Goal: Transaction & Acquisition: Purchase product/service

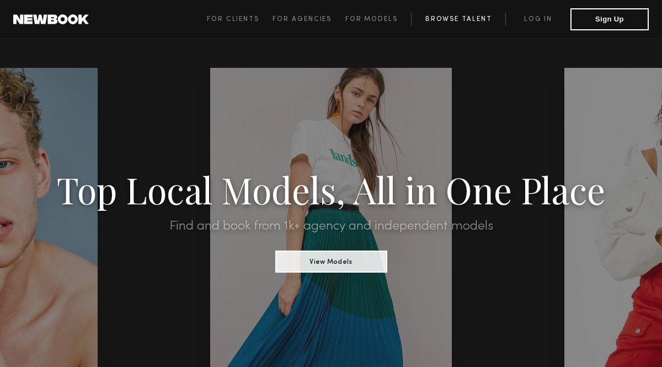
click at [427, 18] on link "Browse Talent" at bounding box center [458, 19] width 94 height 13
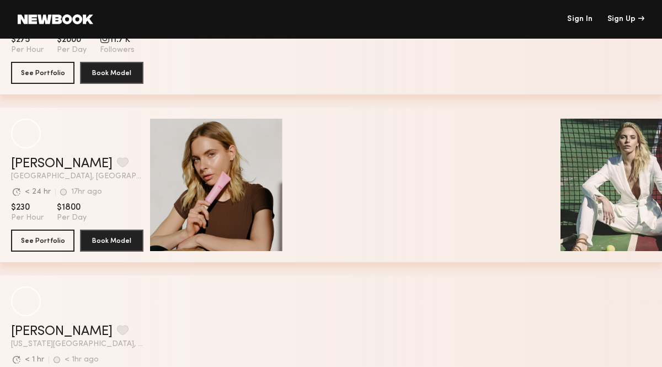
scroll to position [2600, 0]
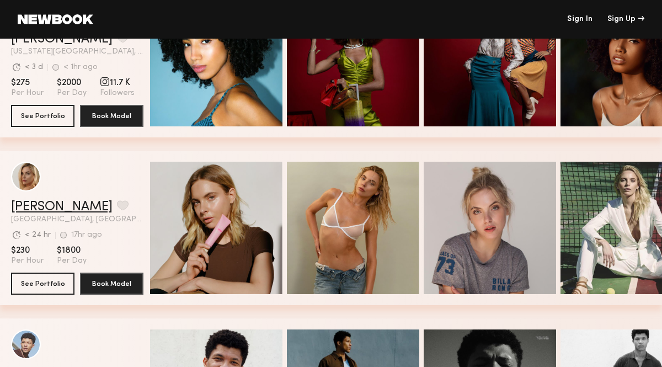
click at [47, 207] on link "[PERSON_NAME]" at bounding box center [61, 206] width 101 height 13
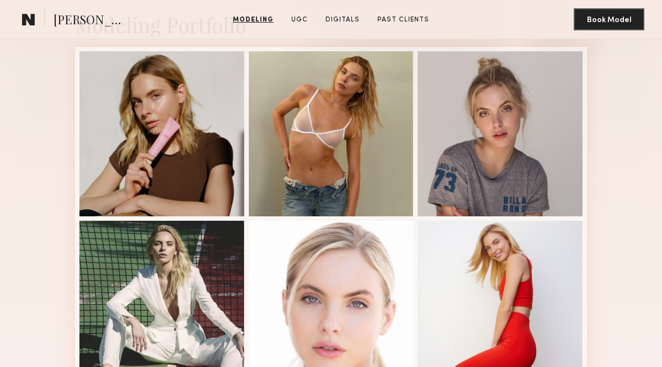
scroll to position [257, 0]
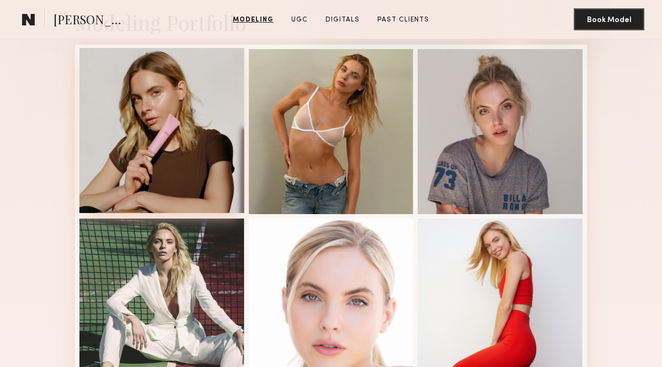
click at [178, 149] on div at bounding box center [161, 130] width 165 height 165
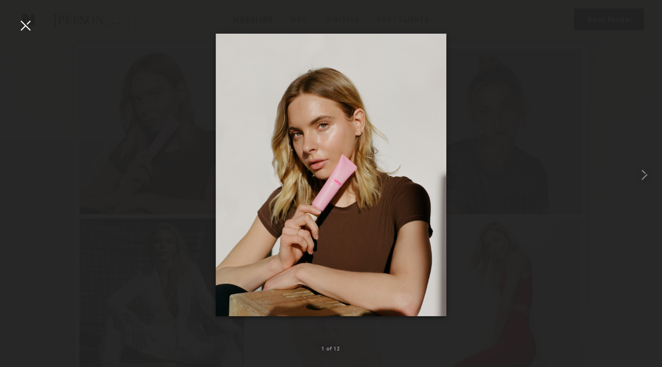
click at [26, 26] on div at bounding box center [26, 26] width 18 height 18
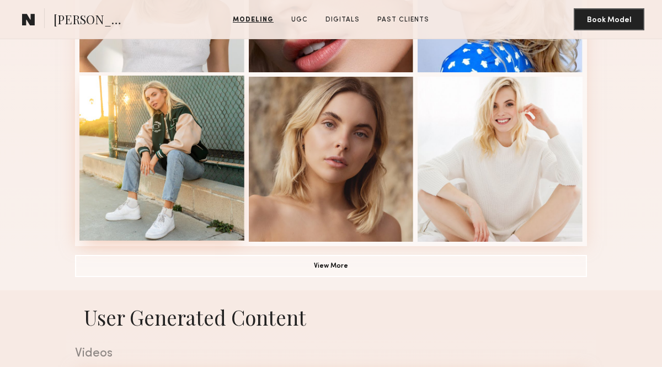
scroll to position [739, 0]
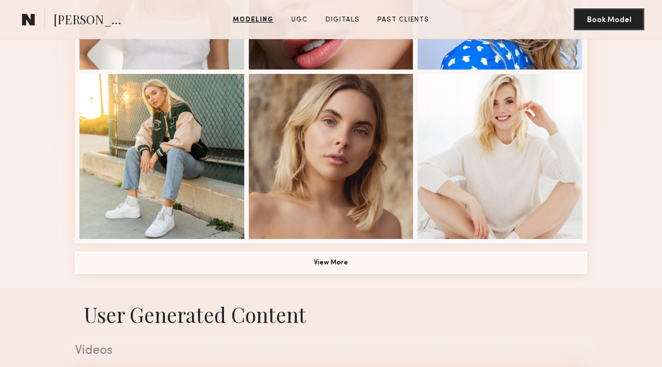
click at [300, 260] on button "View More" at bounding box center [331, 262] width 512 height 22
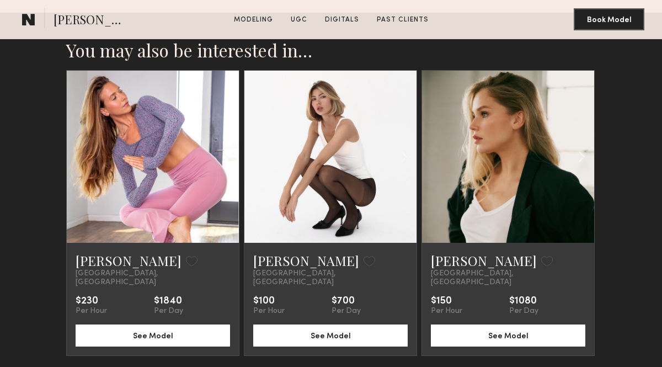
scroll to position [2828, 0]
click at [401, 155] on common-icon at bounding box center [404, 156] width 16 height 21
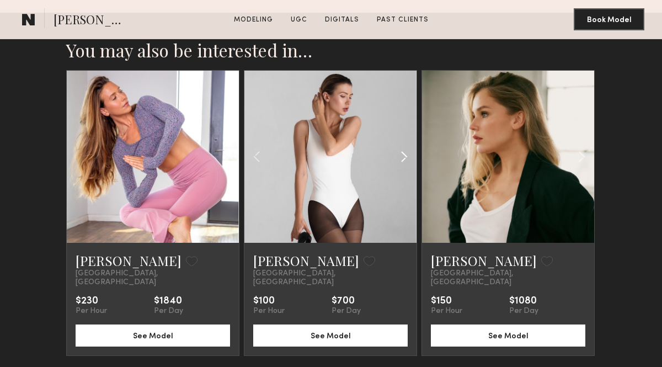
click at [401, 155] on common-icon at bounding box center [404, 156] width 16 height 21
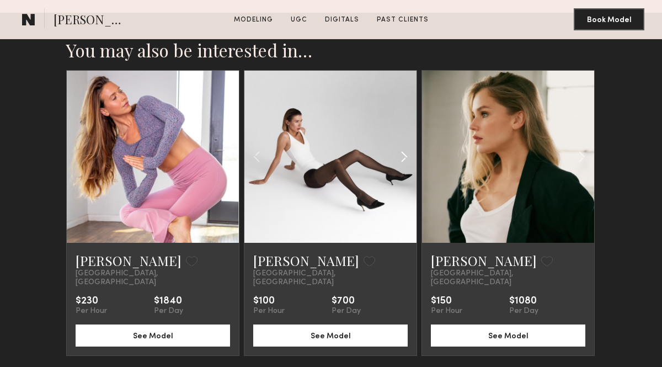
click at [401, 155] on common-icon at bounding box center [404, 156] width 16 height 21
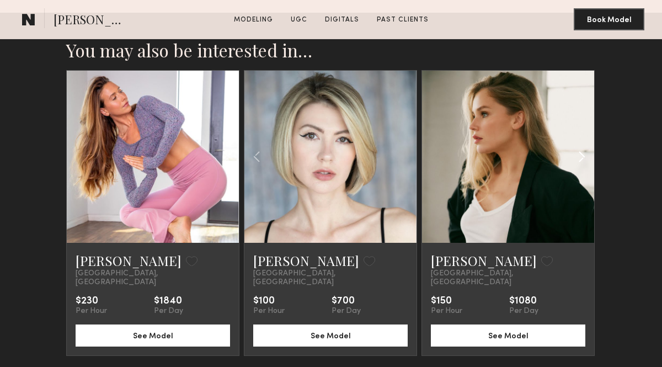
click at [576, 158] on common-icon at bounding box center [581, 156] width 16 height 21
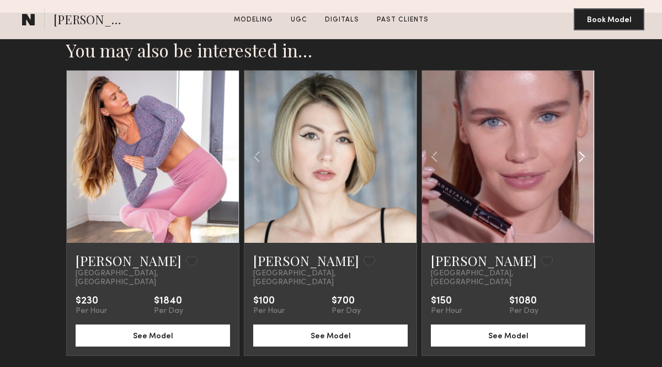
click at [576, 158] on common-icon at bounding box center [581, 156] width 16 height 21
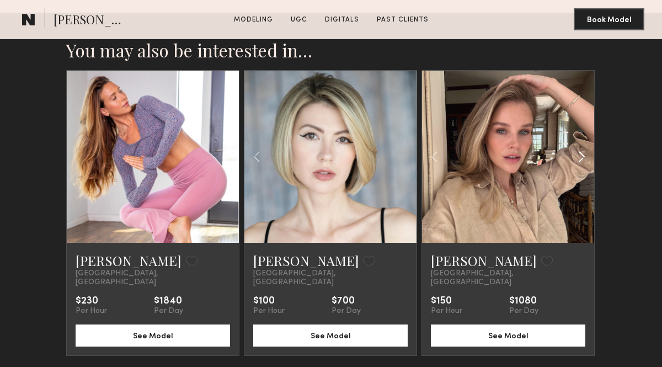
click at [576, 158] on common-icon at bounding box center [581, 156] width 16 height 21
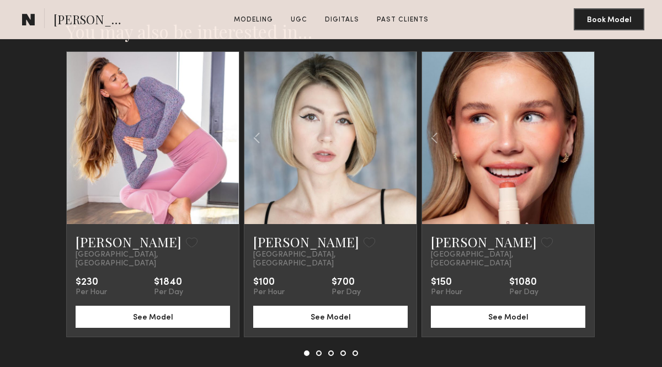
scroll to position [2847, 0]
click at [321, 350] on button at bounding box center [319, 353] width 6 height 6
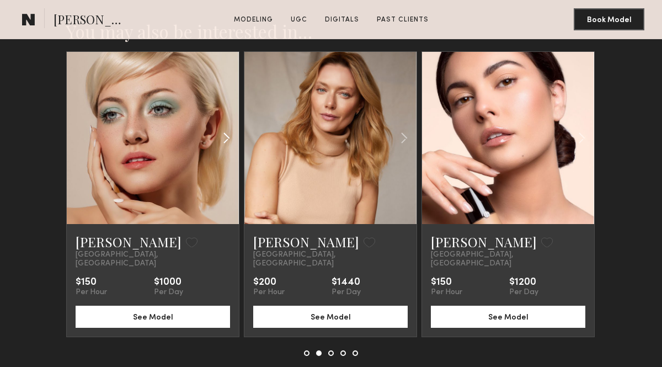
click at [226, 138] on common-icon at bounding box center [226, 137] width 16 height 21
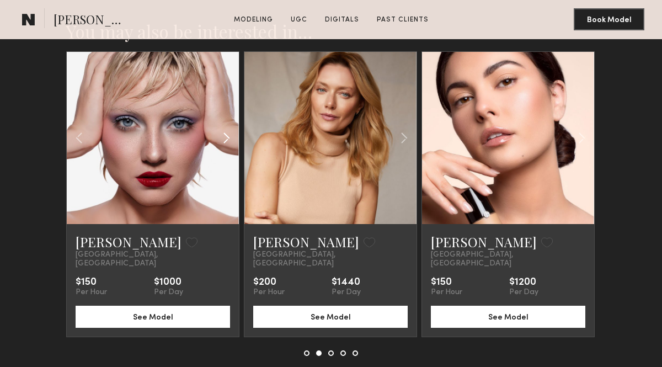
click at [227, 139] on common-icon at bounding box center [226, 137] width 16 height 21
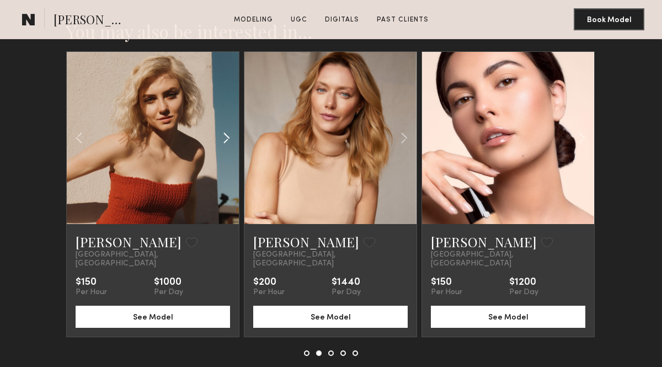
click at [227, 139] on common-icon at bounding box center [226, 137] width 16 height 21
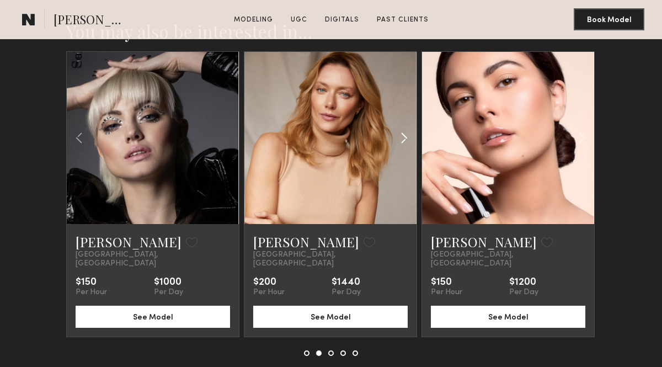
click at [404, 135] on common-icon at bounding box center [404, 137] width 16 height 21
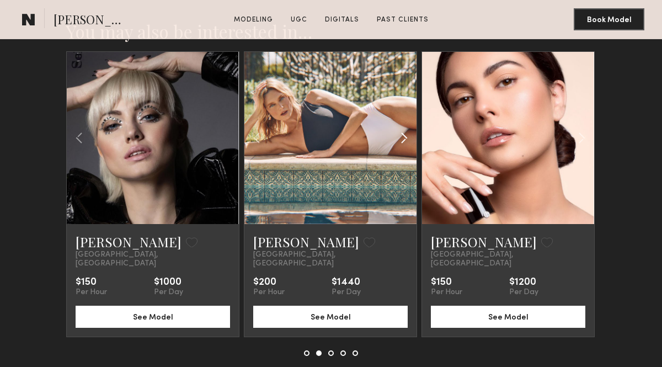
click at [404, 135] on common-icon at bounding box center [404, 137] width 16 height 21
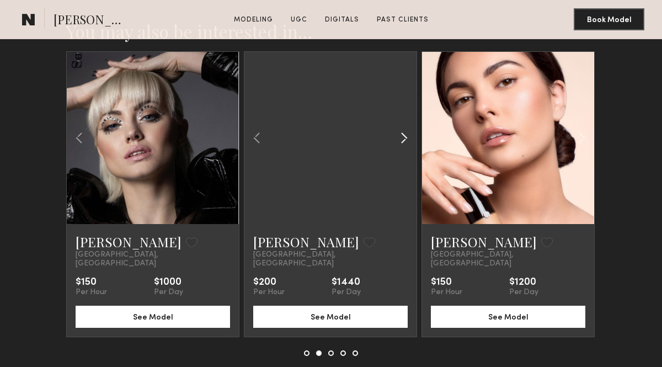
click at [404, 135] on common-icon at bounding box center [404, 137] width 16 height 21
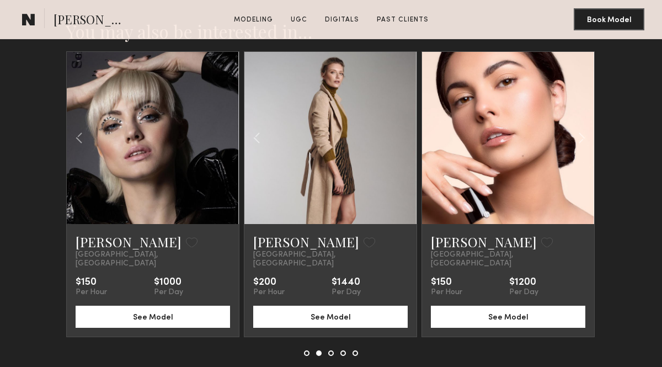
click at [331, 350] on button at bounding box center [331, 353] width 6 height 6
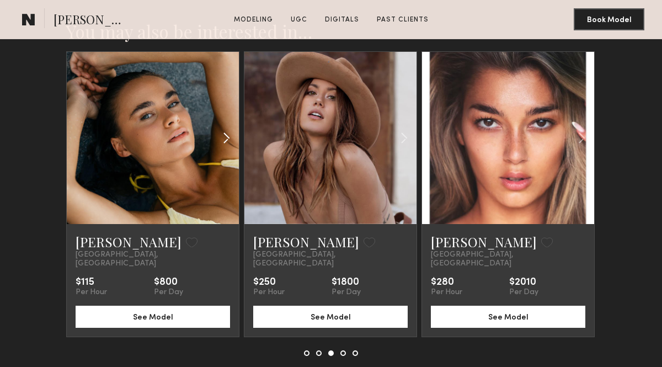
click at [225, 143] on common-icon at bounding box center [226, 137] width 16 height 21
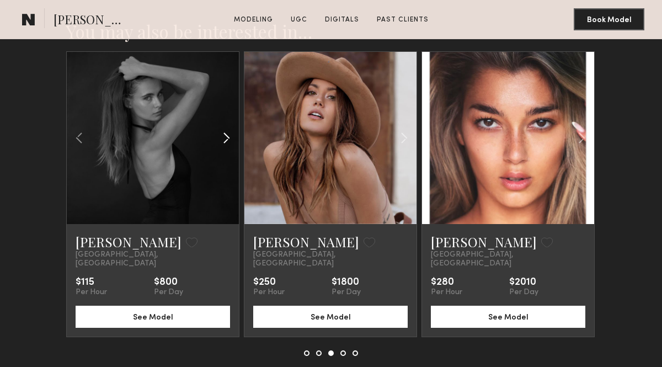
click at [225, 143] on common-icon at bounding box center [226, 137] width 16 height 21
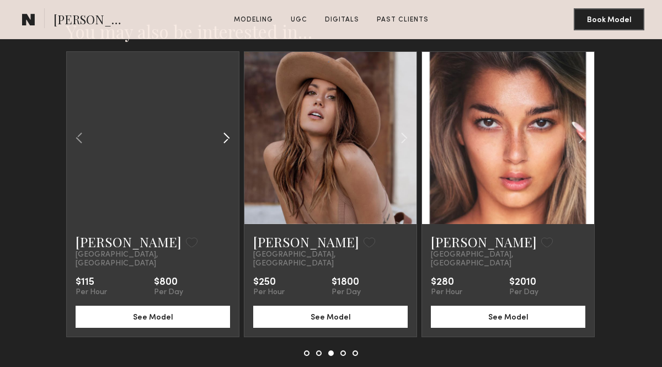
click at [225, 143] on common-icon at bounding box center [226, 137] width 16 height 21
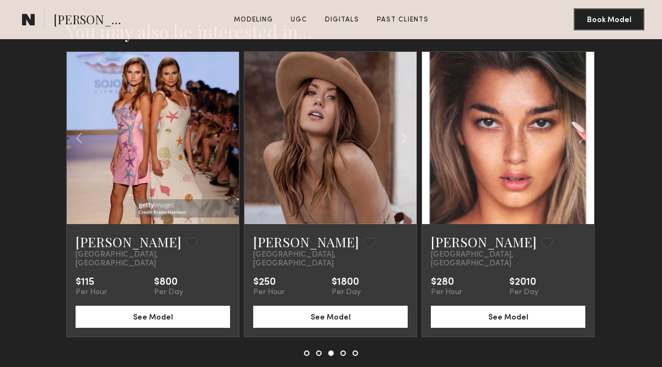
click at [342, 350] on button at bounding box center [343, 353] width 6 height 6
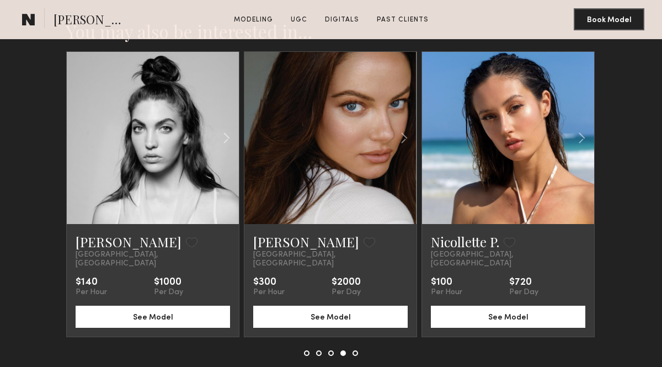
click at [354, 350] on button at bounding box center [355, 353] width 6 height 6
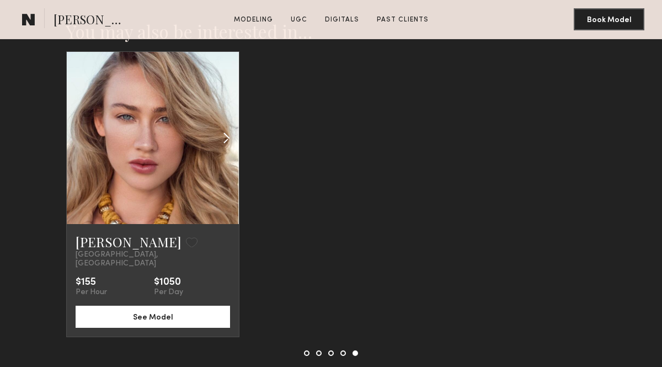
click at [228, 143] on common-icon at bounding box center [226, 137] width 16 height 21
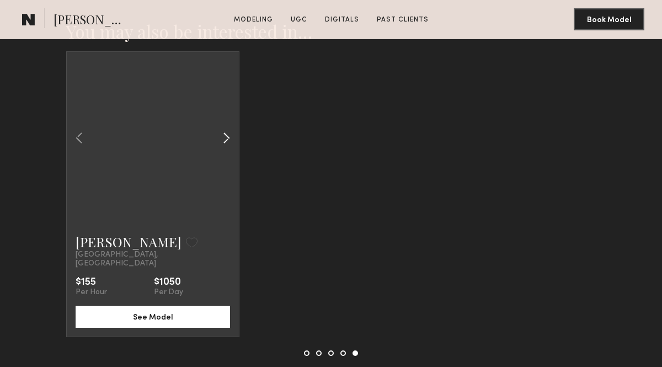
click at [228, 143] on common-icon at bounding box center [226, 137] width 16 height 21
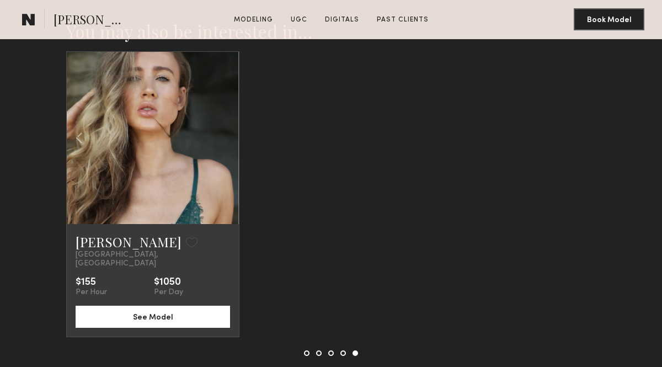
click at [308, 350] on button at bounding box center [307, 353] width 6 height 6
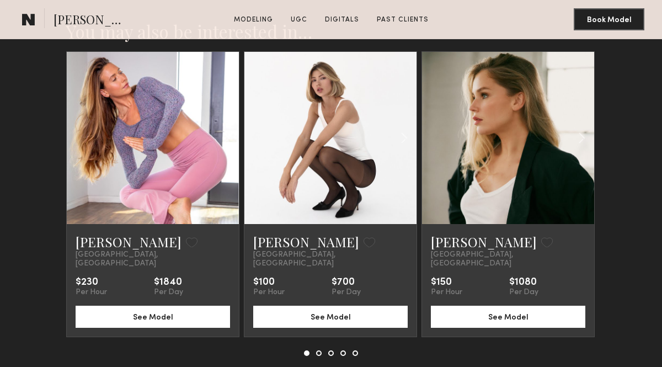
click at [512, 105] on link at bounding box center [507, 138] width 58 height 172
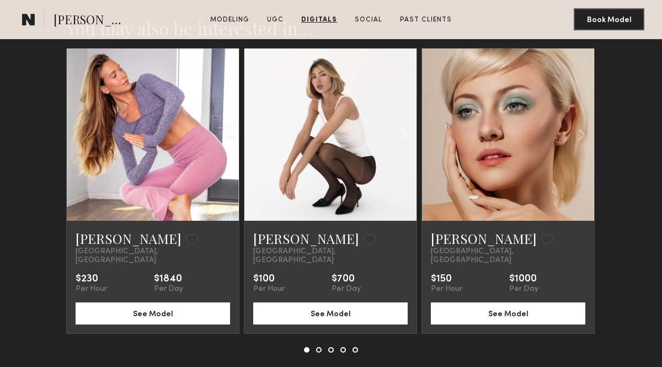
scroll to position [2832, 0]
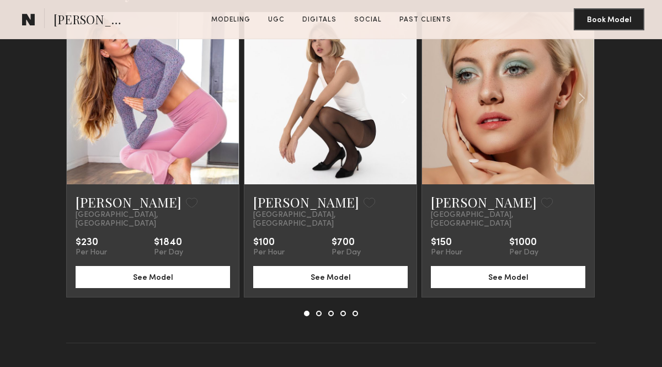
click at [318, 310] on button at bounding box center [319, 313] width 6 height 6
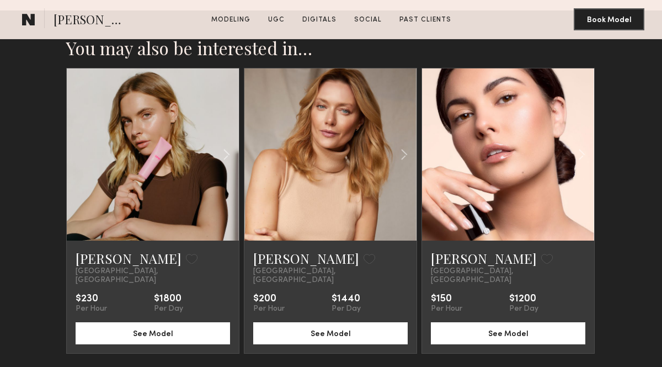
scroll to position [2773, 0]
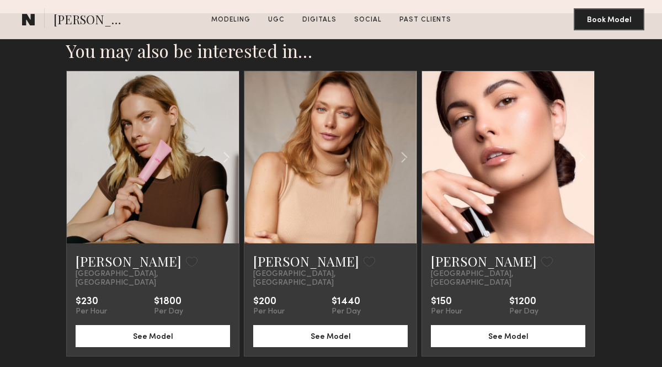
click at [331, 366] on button at bounding box center [331, 372] width 6 height 6
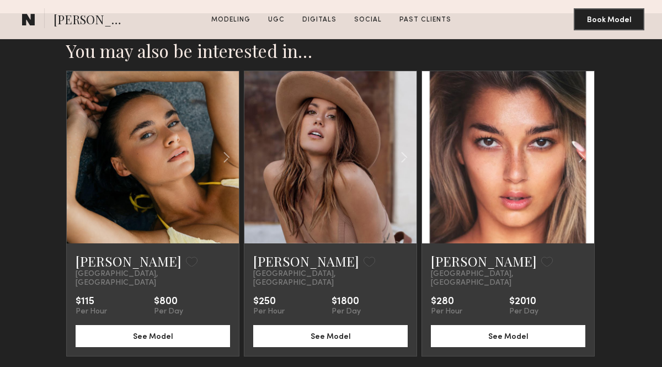
click at [343, 366] on button at bounding box center [343, 372] width 6 height 6
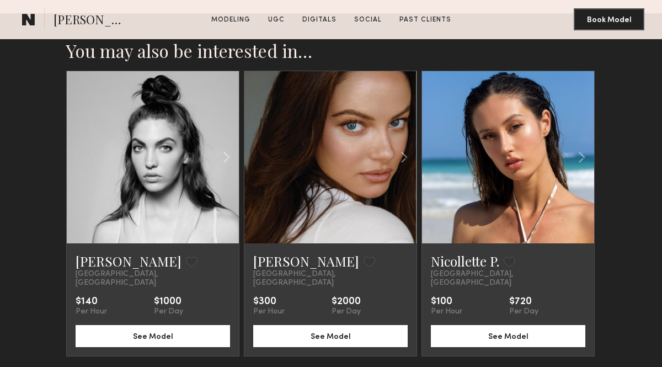
click at [356, 366] on button at bounding box center [355, 372] width 6 height 6
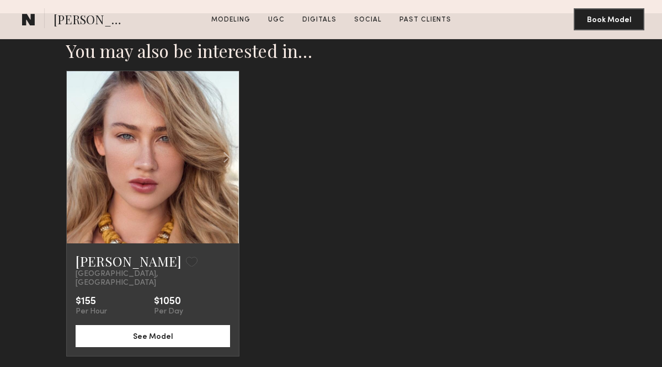
click at [329, 366] on button at bounding box center [331, 372] width 6 height 6
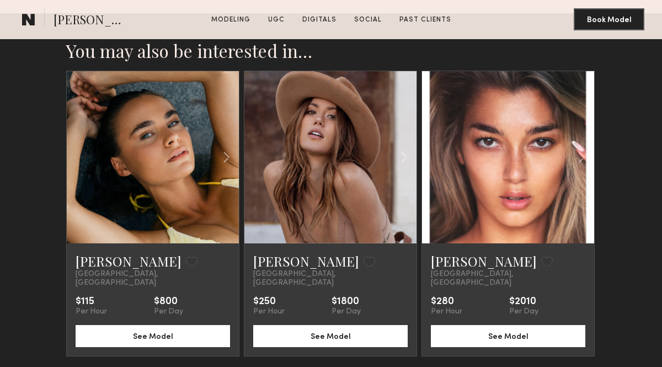
click at [317, 366] on button at bounding box center [319, 372] width 6 height 6
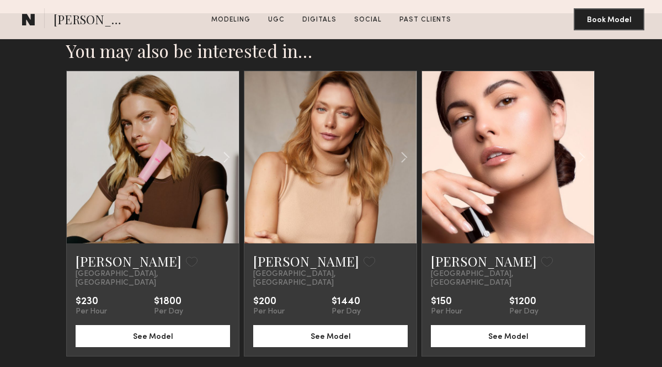
click at [347, 154] on link at bounding box center [330, 157] width 58 height 172
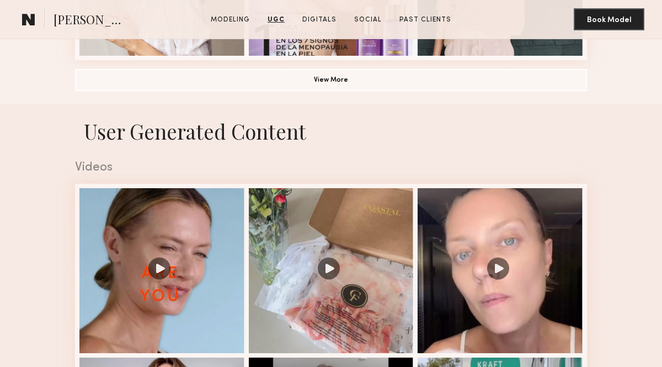
scroll to position [874, 0]
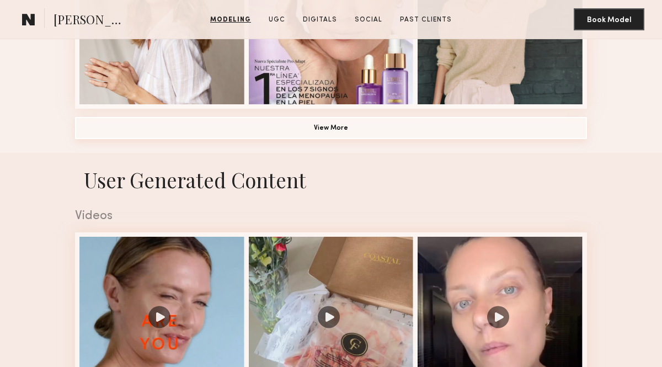
click at [173, 133] on button "View More" at bounding box center [331, 128] width 512 height 22
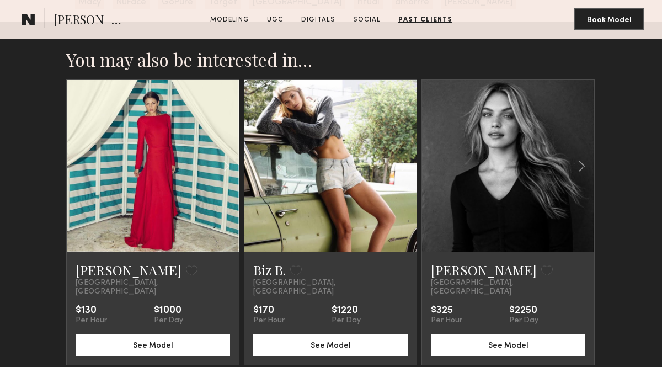
scroll to position [3996, 0]
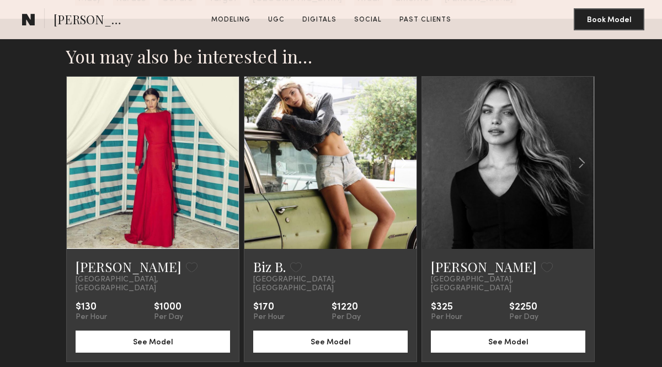
click at [401, 152] on common-icon at bounding box center [404, 162] width 16 height 21
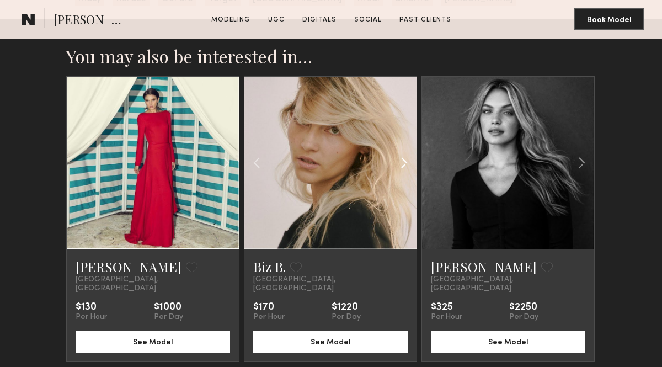
click at [401, 152] on common-icon at bounding box center [404, 162] width 16 height 21
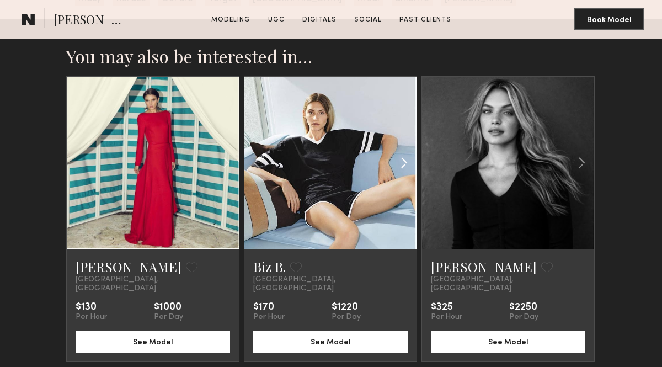
click at [401, 152] on common-icon at bounding box center [404, 162] width 16 height 21
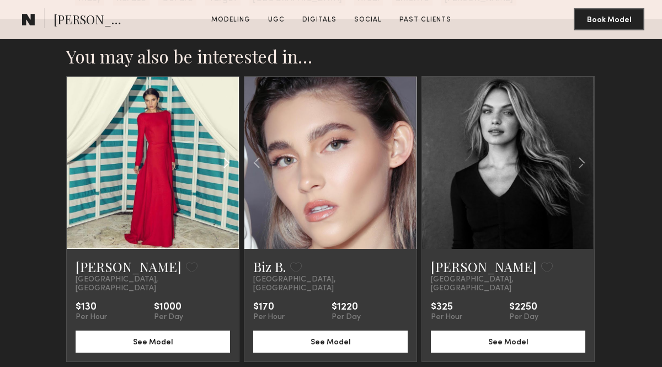
click at [223, 152] on common-icon at bounding box center [226, 162] width 16 height 21
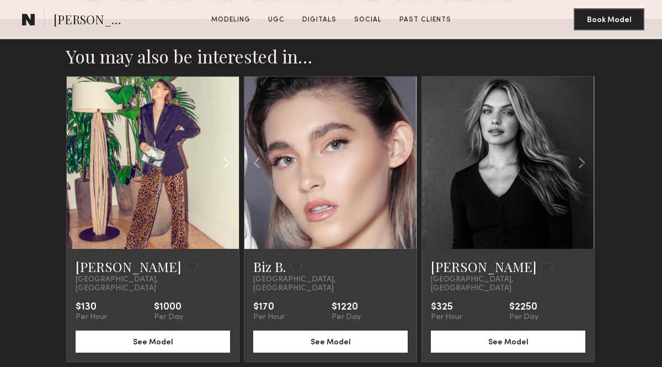
click at [223, 152] on common-icon at bounding box center [226, 162] width 16 height 21
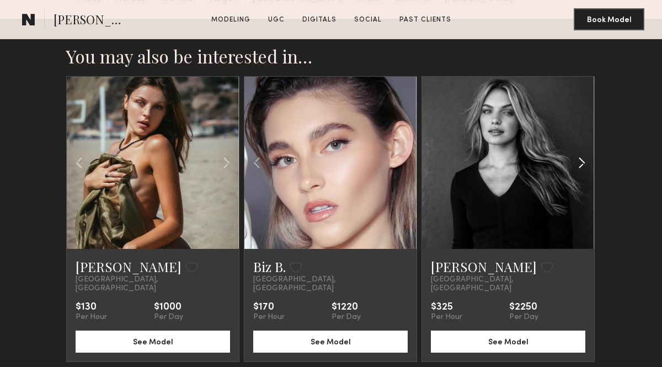
click at [576, 152] on common-icon at bounding box center [581, 162] width 16 height 21
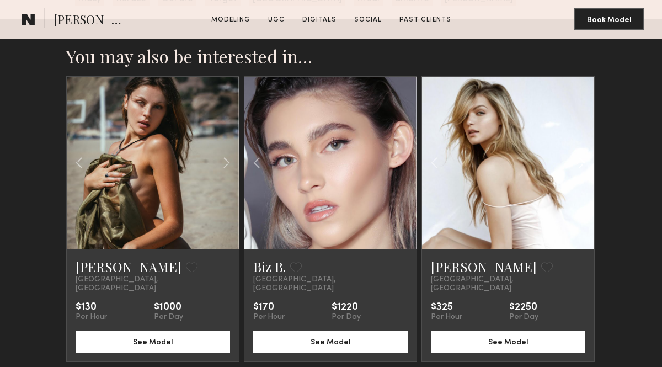
click at [576, 152] on common-icon at bounding box center [581, 162] width 16 height 21
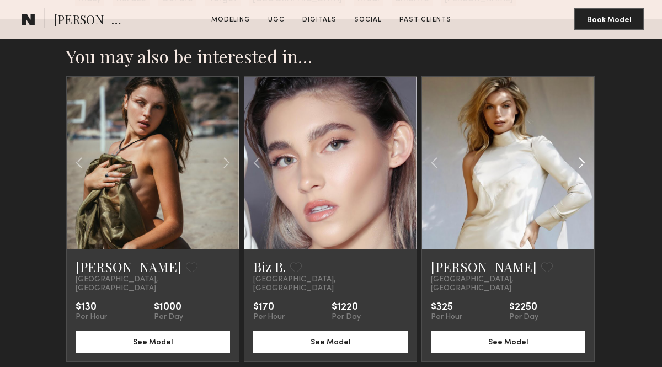
click at [576, 152] on common-icon at bounding box center [581, 162] width 16 height 21
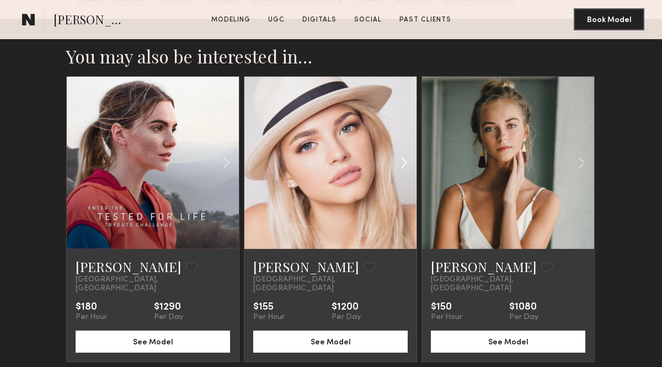
click at [405, 152] on common-icon at bounding box center [404, 162] width 16 height 21
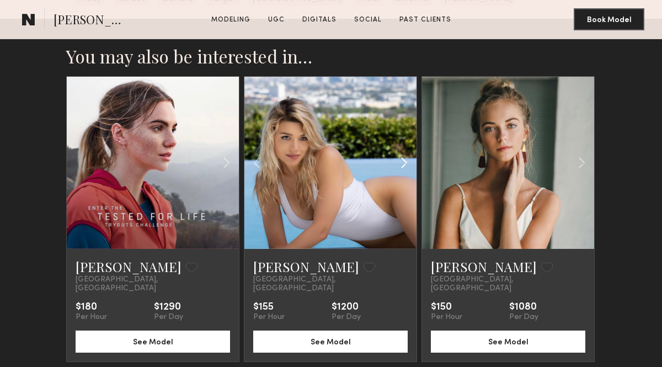
click at [405, 152] on common-icon at bounding box center [404, 162] width 16 height 21
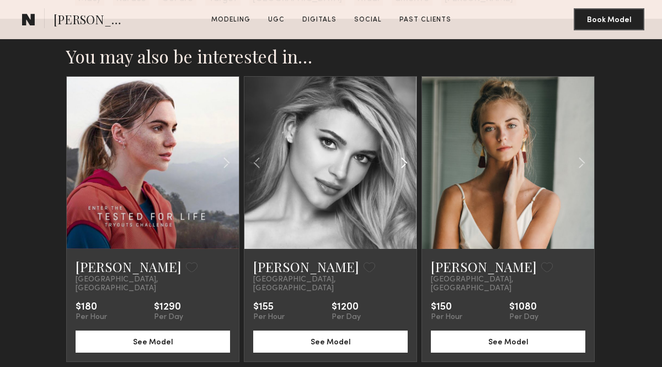
click at [405, 152] on common-icon at bounding box center [404, 162] width 16 height 21
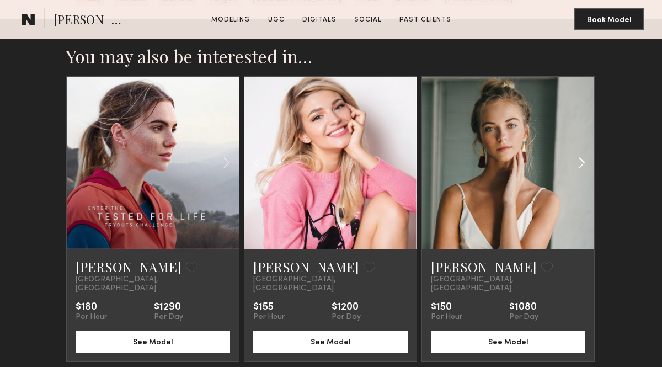
click at [582, 152] on common-icon at bounding box center [581, 162] width 16 height 21
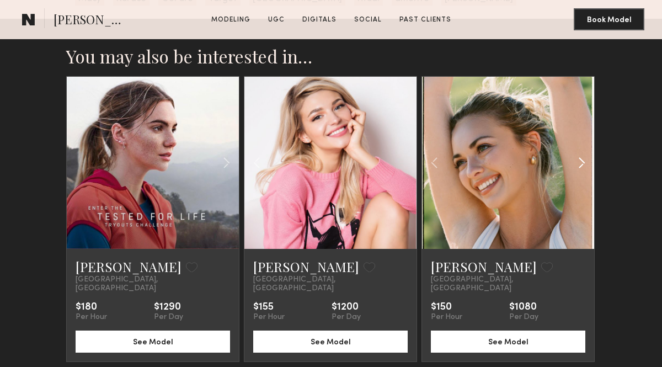
click at [582, 152] on common-icon at bounding box center [581, 162] width 16 height 21
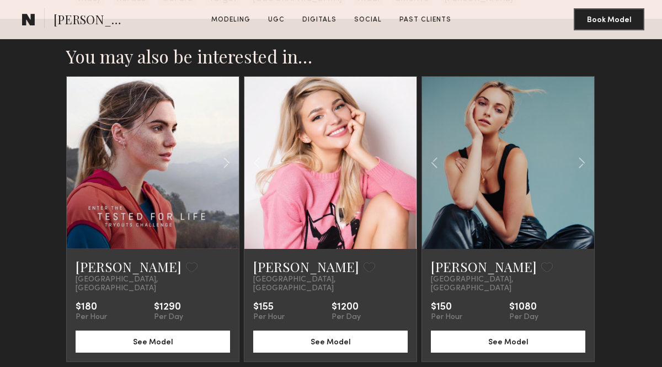
click at [335, 343] on div "[PERSON_NAME] Favorite [GEOGRAPHIC_DATA], [GEOGRAPHIC_DATA] $180 Per Hour $1290…" at bounding box center [330, 228] width 529 height 304
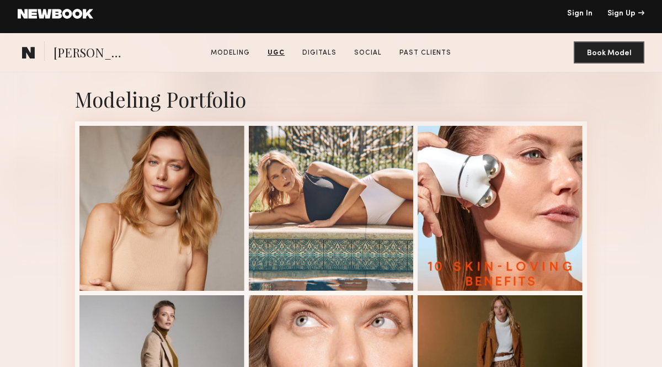
scroll to position [0, 0]
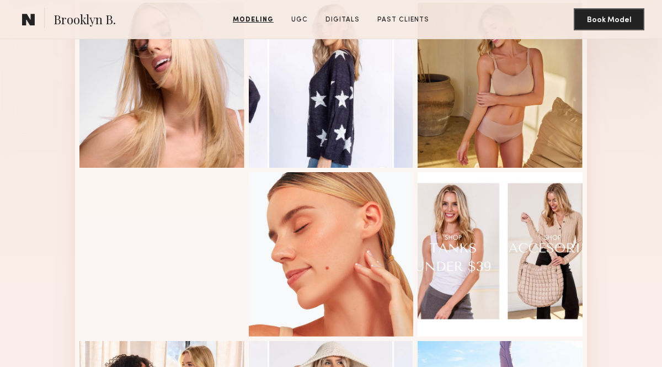
scroll to position [309, 0]
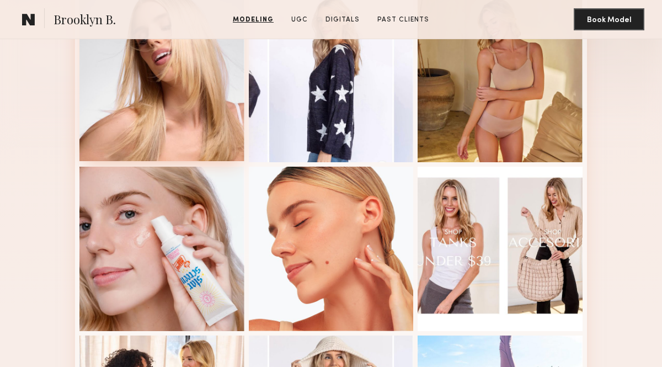
click at [129, 110] on div at bounding box center [161, 78] width 165 height 165
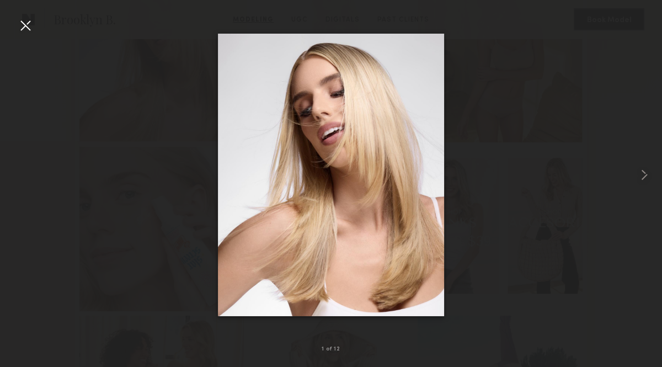
scroll to position [331, 0]
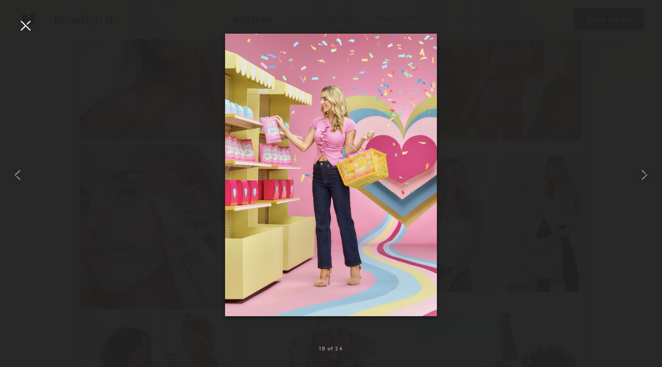
click at [27, 29] on div at bounding box center [26, 26] width 18 height 18
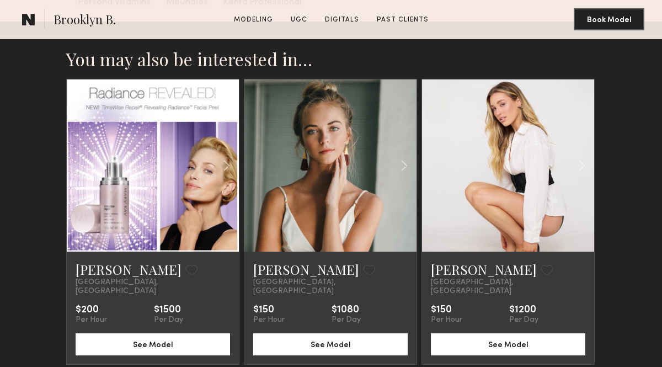
scroll to position [3773, 0]
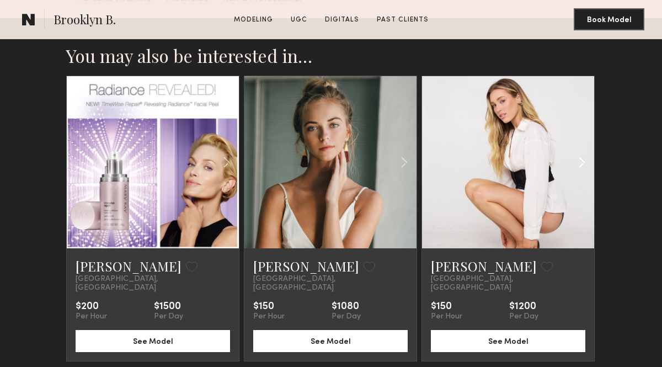
click at [581, 152] on common-icon at bounding box center [581, 162] width 16 height 21
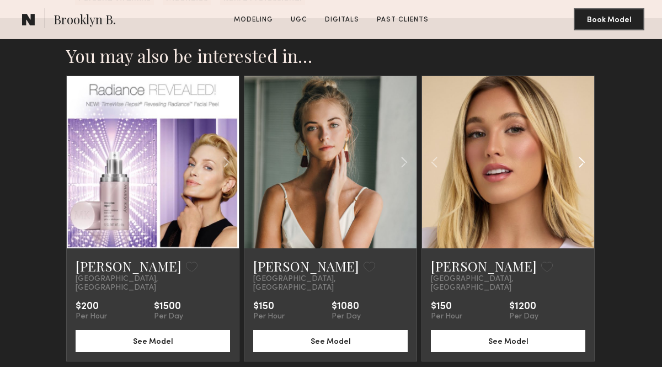
click at [581, 152] on common-icon at bounding box center [581, 162] width 16 height 21
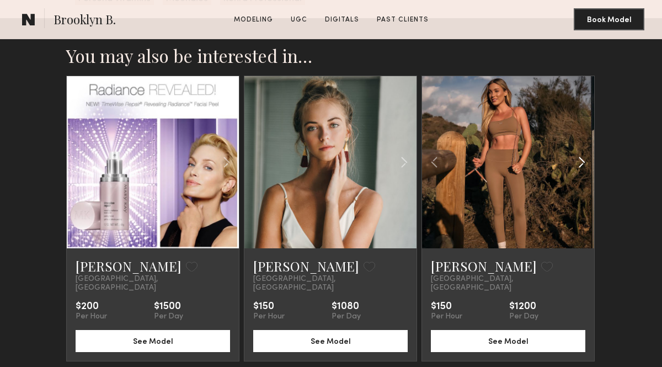
click at [581, 152] on common-icon at bounding box center [581, 162] width 16 height 21
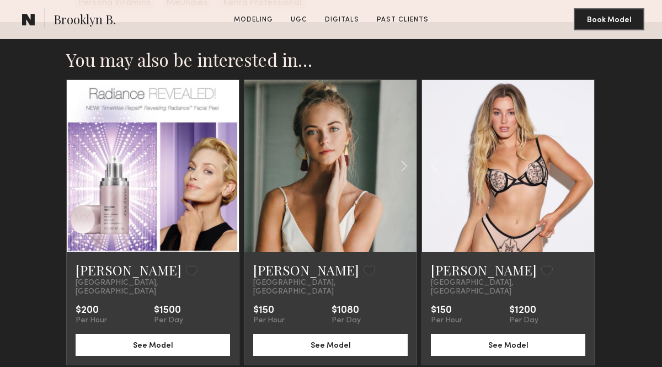
scroll to position [3767, 0]
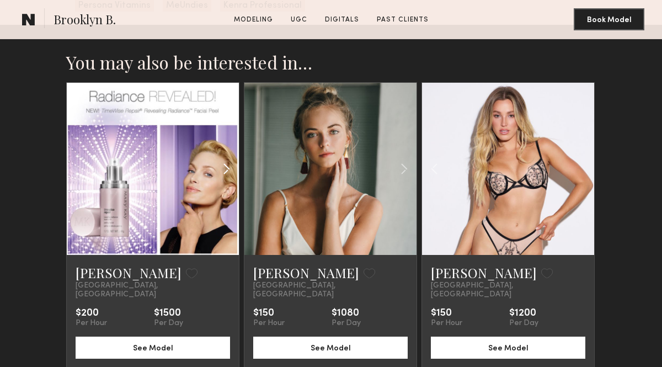
click at [228, 158] on common-icon at bounding box center [226, 168] width 16 height 21
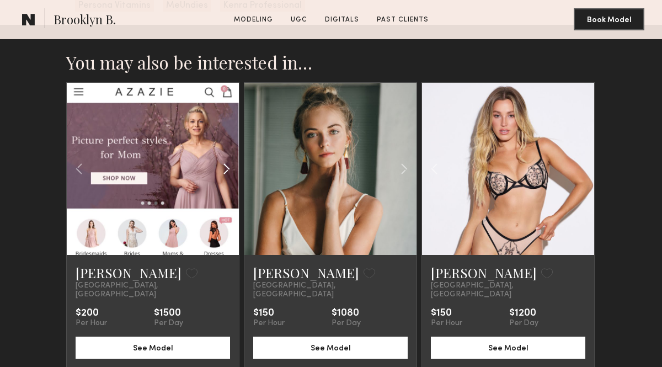
click at [228, 158] on common-icon at bounding box center [226, 168] width 16 height 21
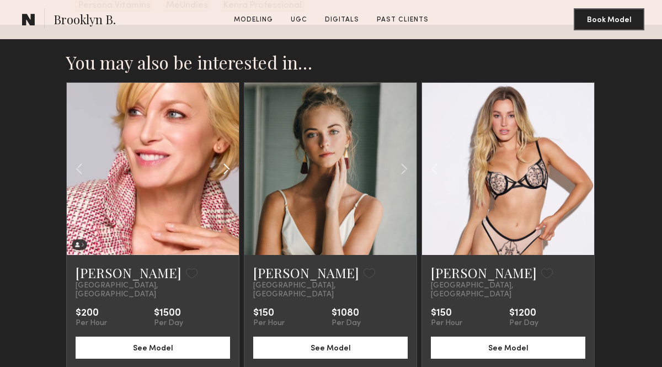
click at [228, 158] on common-icon at bounding box center [226, 168] width 16 height 21
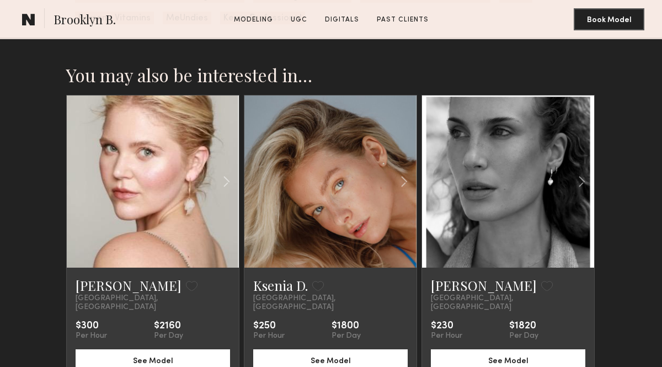
scroll to position [3749, 0]
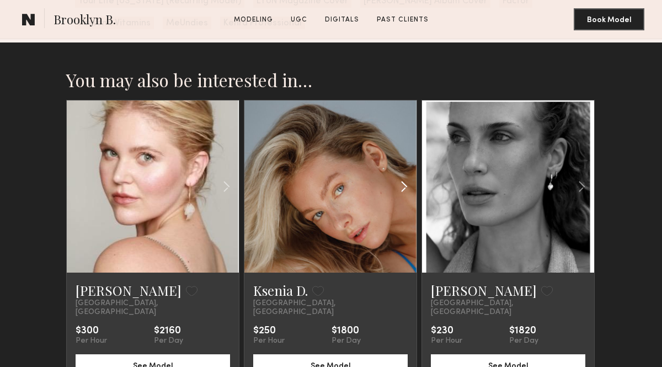
click at [405, 176] on common-icon at bounding box center [404, 186] width 16 height 21
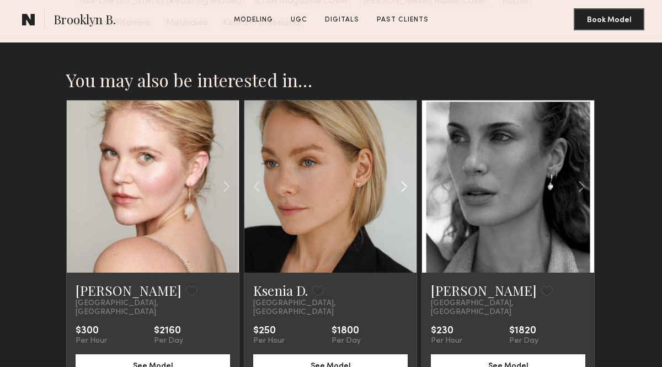
click at [405, 176] on common-icon at bounding box center [404, 186] width 16 height 21
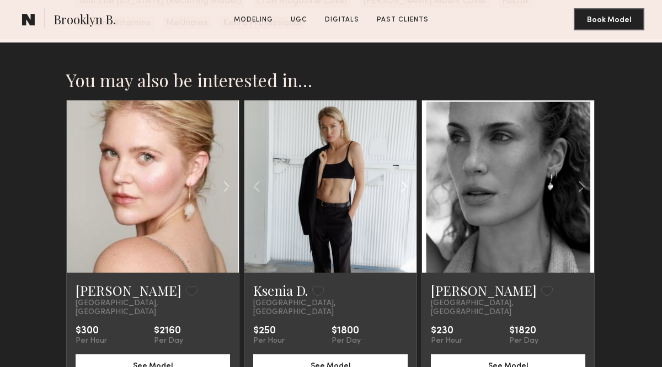
click at [405, 176] on common-icon at bounding box center [404, 186] width 16 height 21
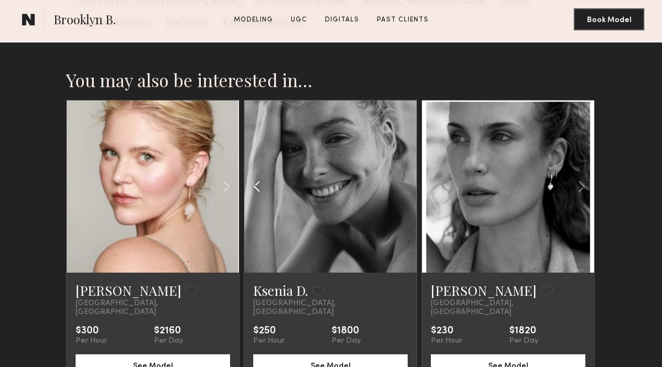
click at [253, 176] on common-icon at bounding box center [257, 186] width 16 height 21
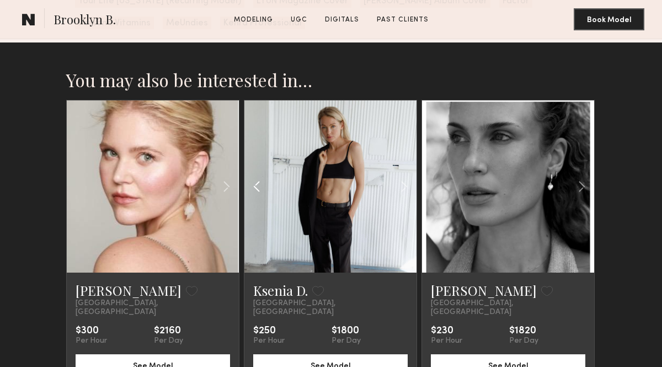
click at [253, 176] on common-icon at bounding box center [257, 186] width 16 height 21
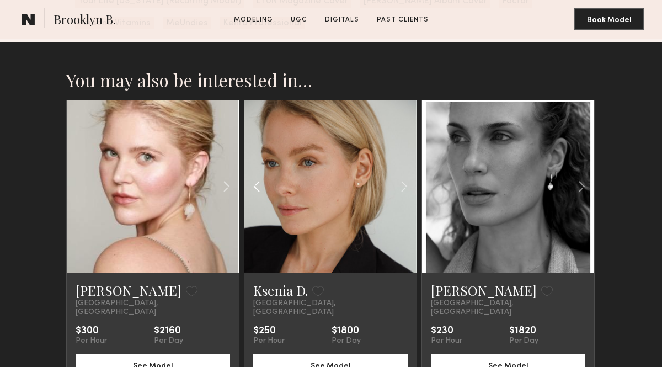
click at [253, 176] on common-icon at bounding box center [257, 186] width 16 height 21
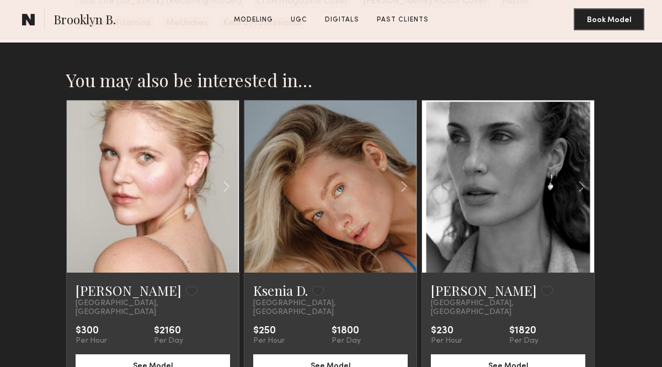
scroll to position [3812, 0]
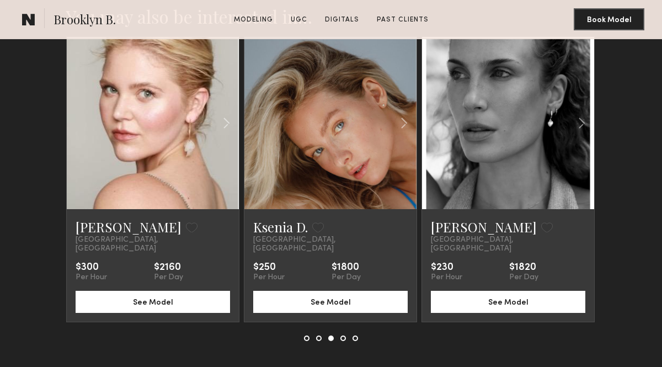
click at [343, 335] on button at bounding box center [343, 338] width 6 height 6
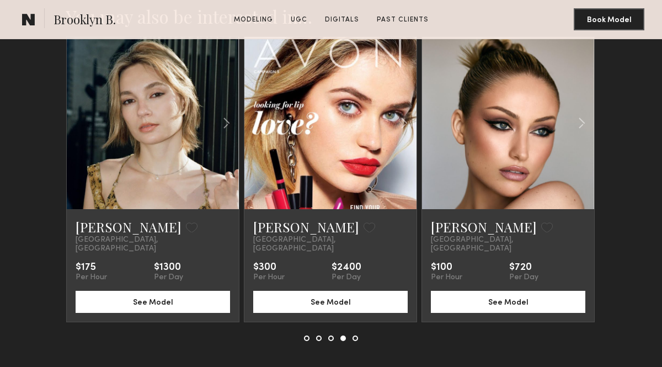
click at [354, 335] on button at bounding box center [355, 338] width 6 height 6
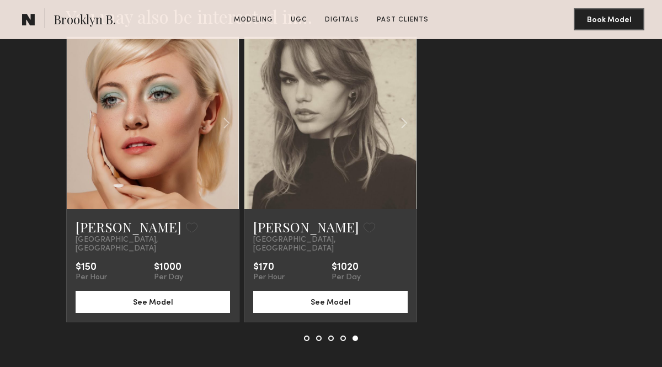
click at [343, 335] on button at bounding box center [343, 338] width 6 height 6
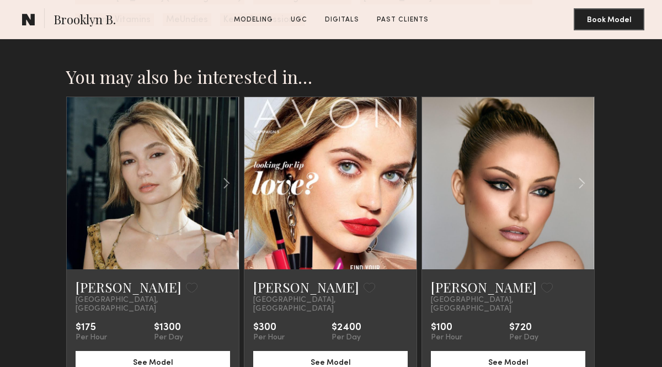
scroll to position [3750, 0]
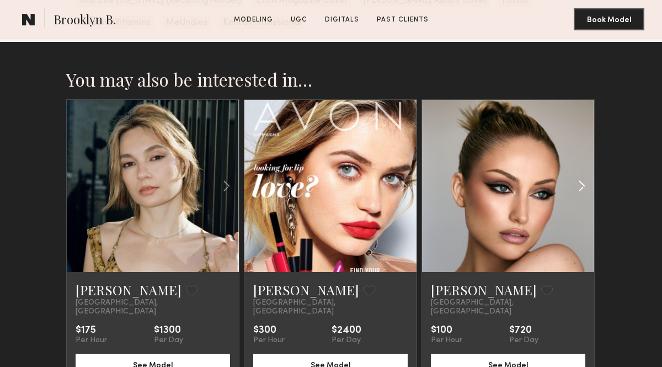
click at [578, 175] on common-icon at bounding box center [581, 185] width 16 height 21
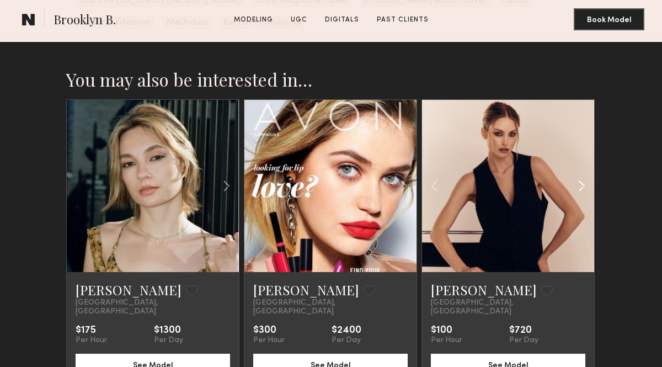
click at [578, 175] on common-icon at bounding box center [581, 185] width 16 height 21
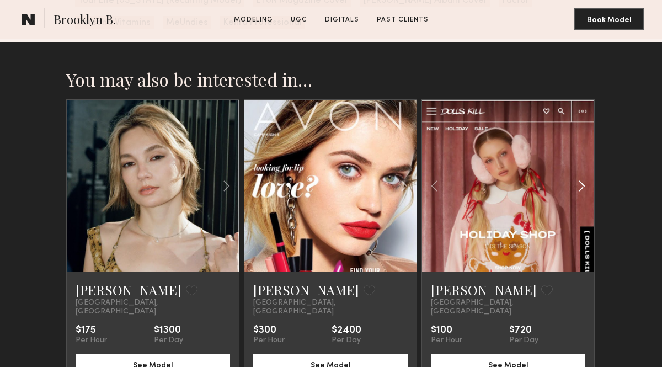
click at [578, 175] on common-icon at bounding box center [581, 185] width 16 height 21
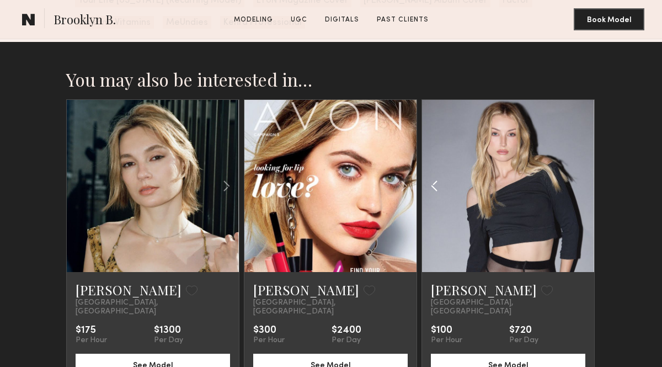
click at [437, 175] on common-icon at bounding box center [434, 185] width 16 height 21
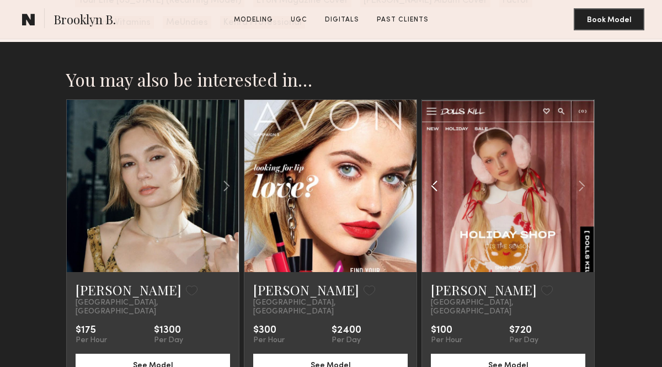
click at [437, 175] on common-icon at bounding box center [434, 185] width 16 height 21
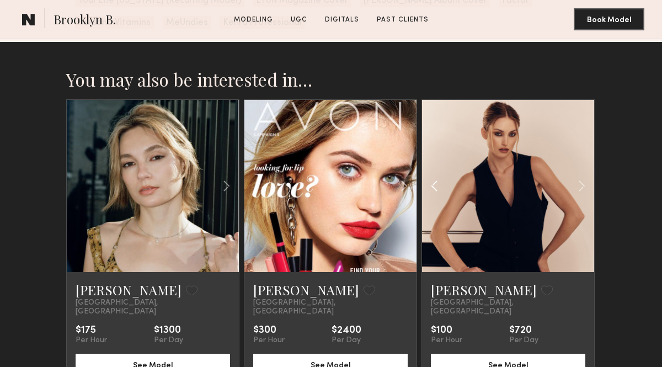
click at [437, 175] on common-icon at bounding box center [434, 185] width 16 height 21
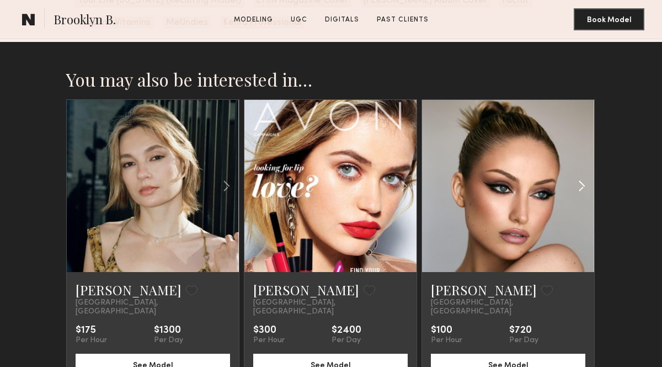
click at [584, 175] on common-icon at bounding box center [581, 185] width 16 height 21
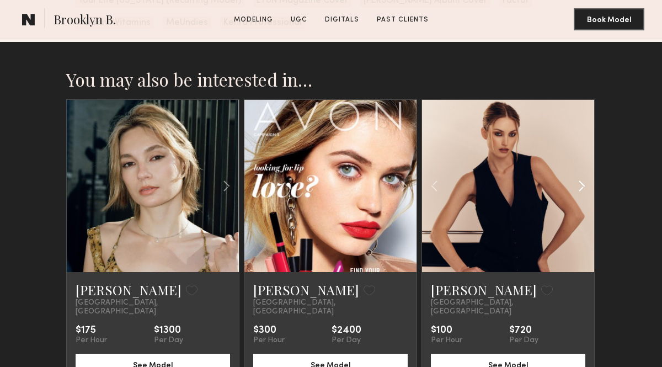
click at [584, 175] on common-icon at bounding box center [581, 185] width 16 height 21
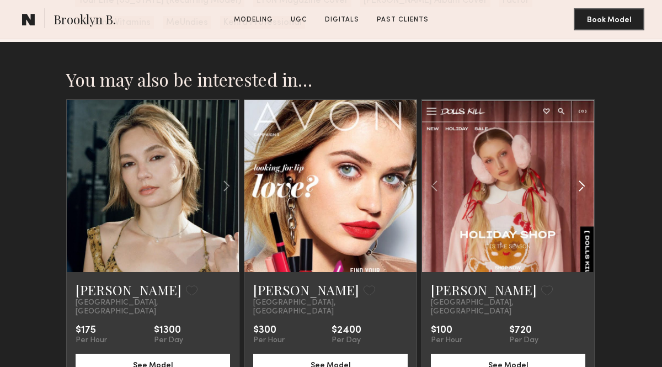
click at [584, 175] on common-icon at bounding box center [581, 185] width 16 height 21
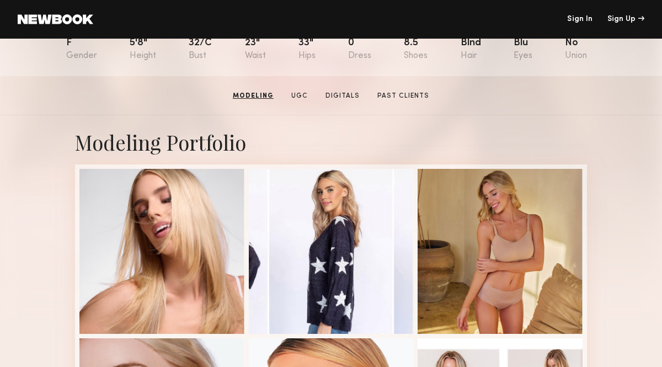
scroll to position [0, 0]
